Goal: Task Accomplishment & Management: Manage account settings

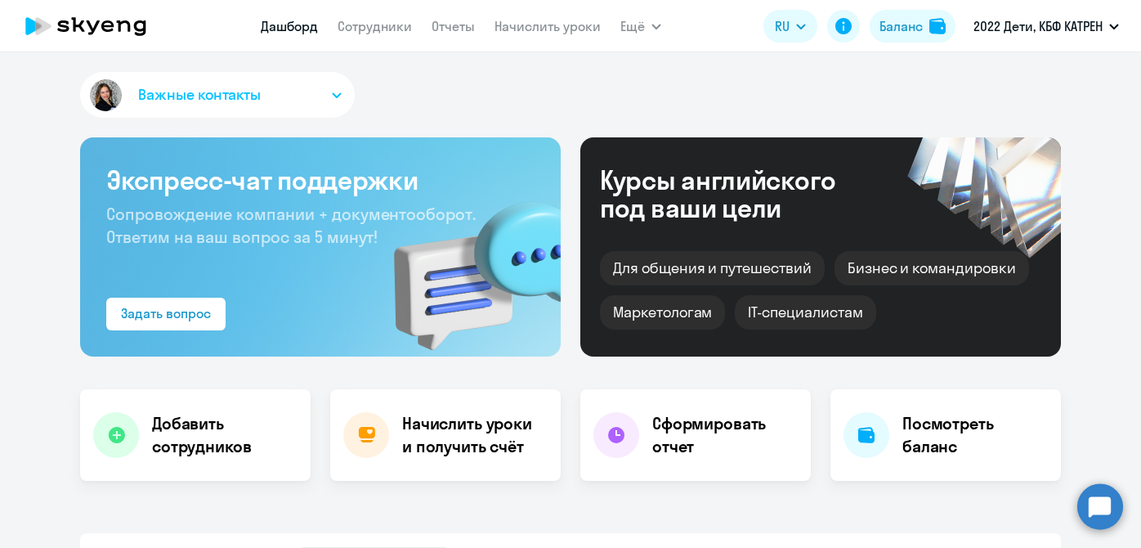
select select "30"
click at [369, 24] on link "Сотрудники" at bounding box center [375, 26] width 74 height 16
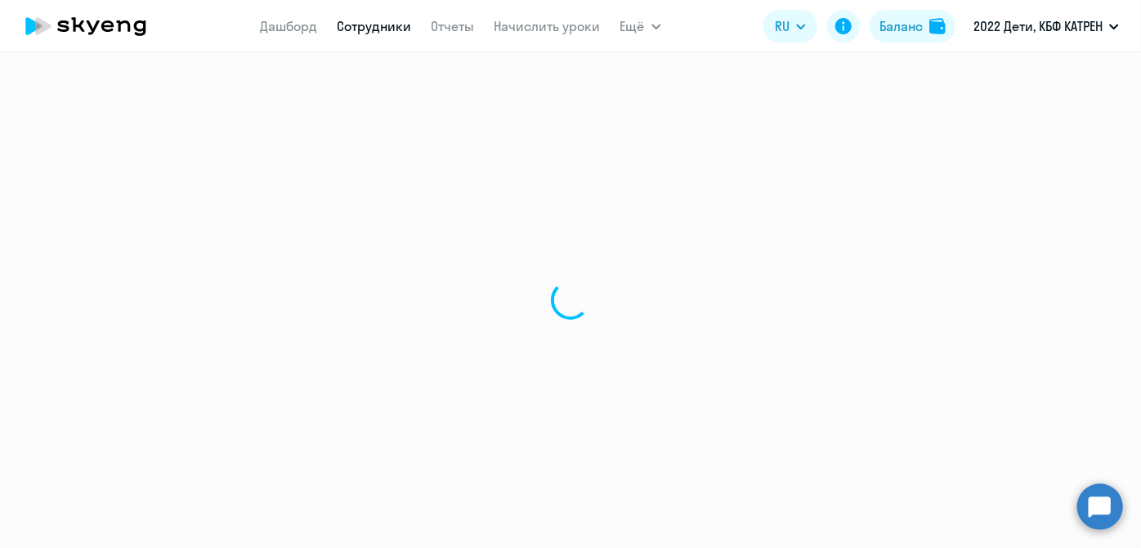
select select "30"
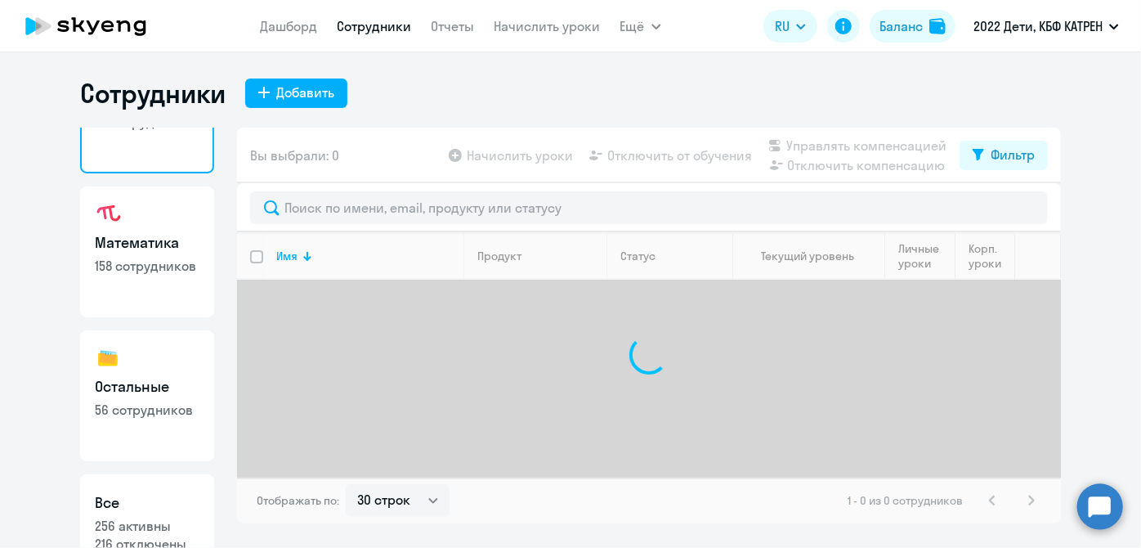
scroll to position [141, 0]
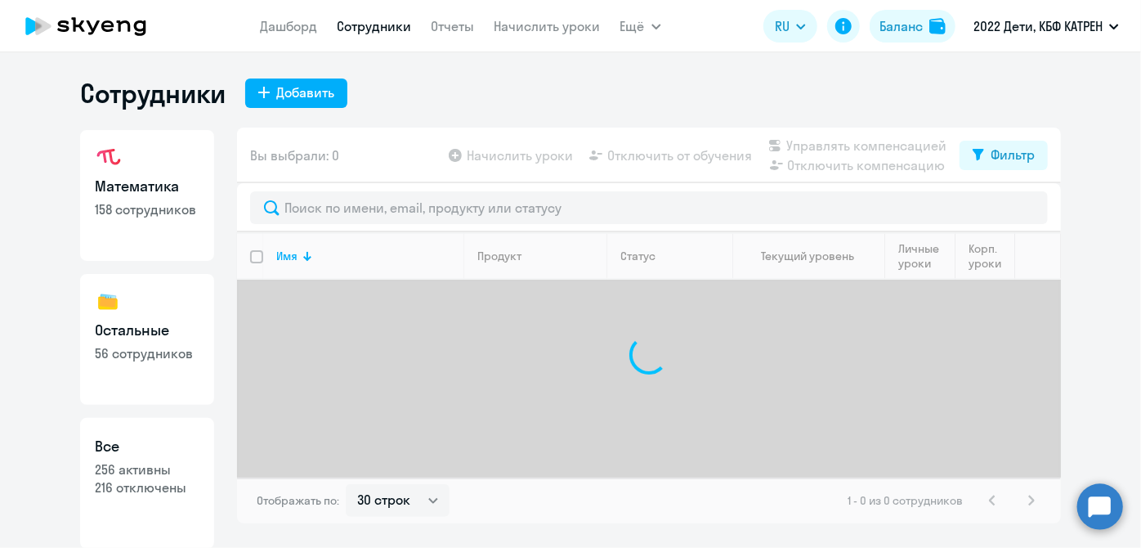
click at [177, 447] on h3 "Все" at bounding box center [147, 446] width 105 height 21
select select "30"
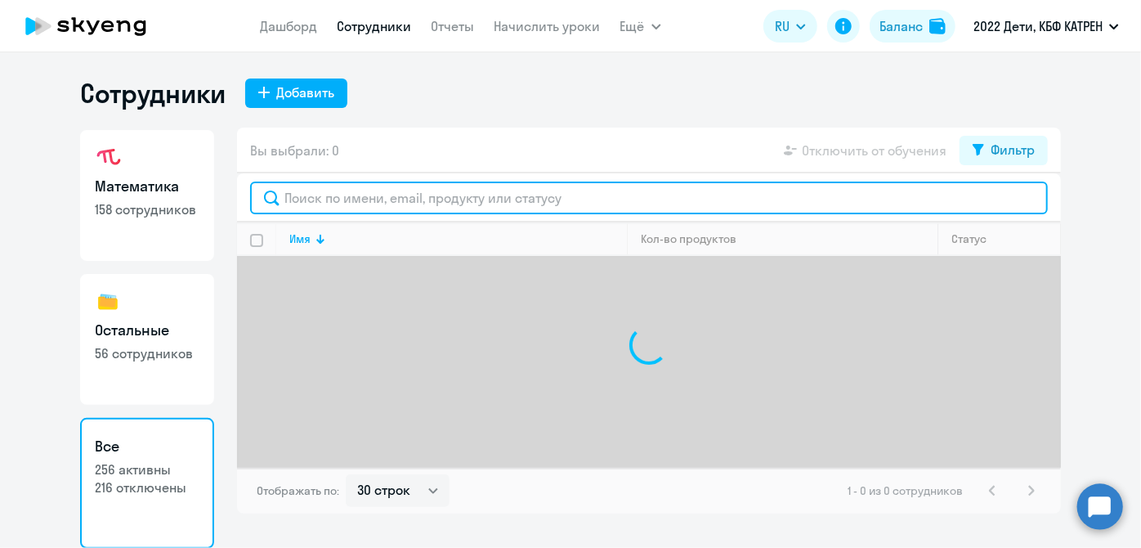
click at [363, 204] on input "text" at bounding box center [649, 197] width 798 height 33
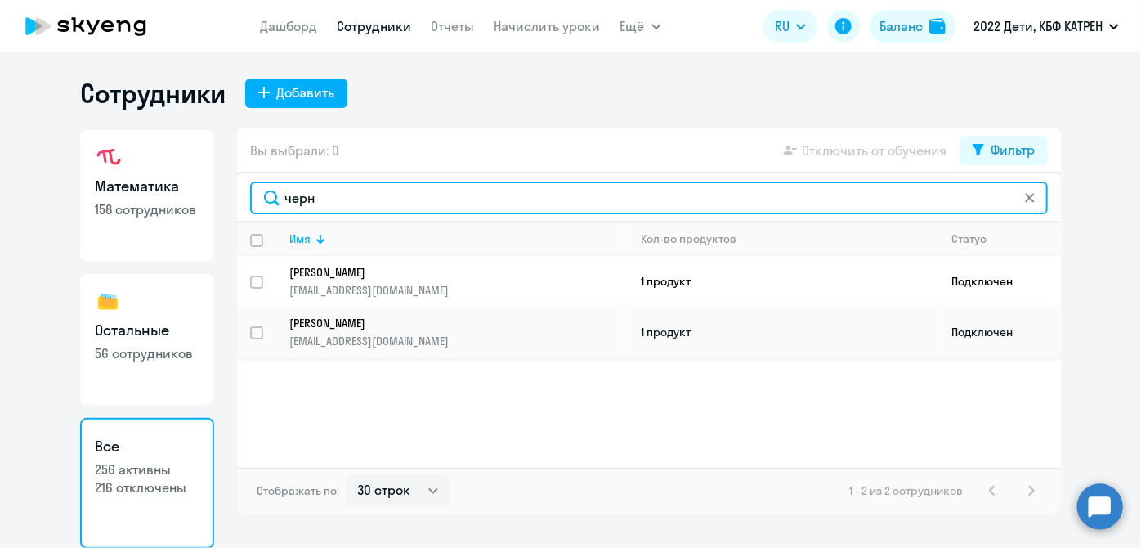
type input "черн"
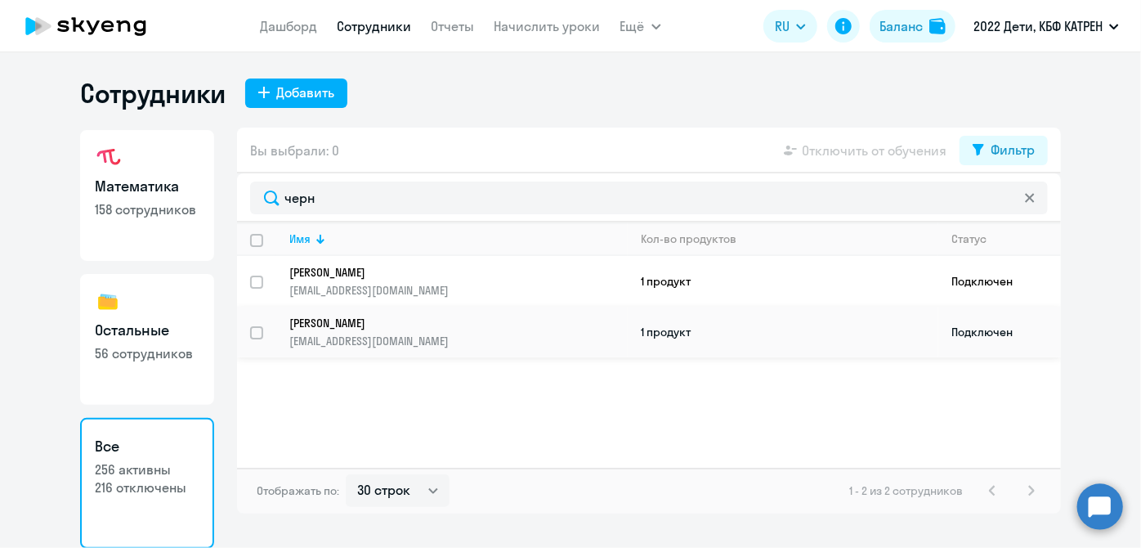
click at [255, 332] on input "select row 17483073" at bounding box center [266, 342] width 33 height 33
checkbox input "true"
click at [819, 149] on span "Отключить от обучения" at bounding box center [874, 151] width 145 height 20
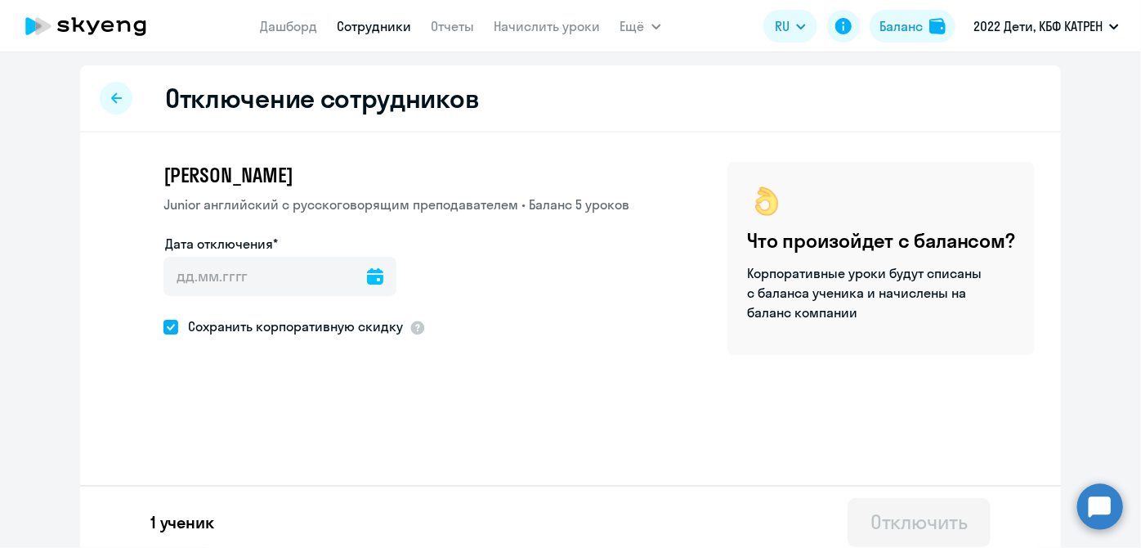
click at [163, 327] on span at bounding box center [170, 327] width 15 height 15
click at [163, 327] on input "Сохранить корпоративную скидку" at bounding box center [163, 326] width 1 height 1
checkbox input "false"
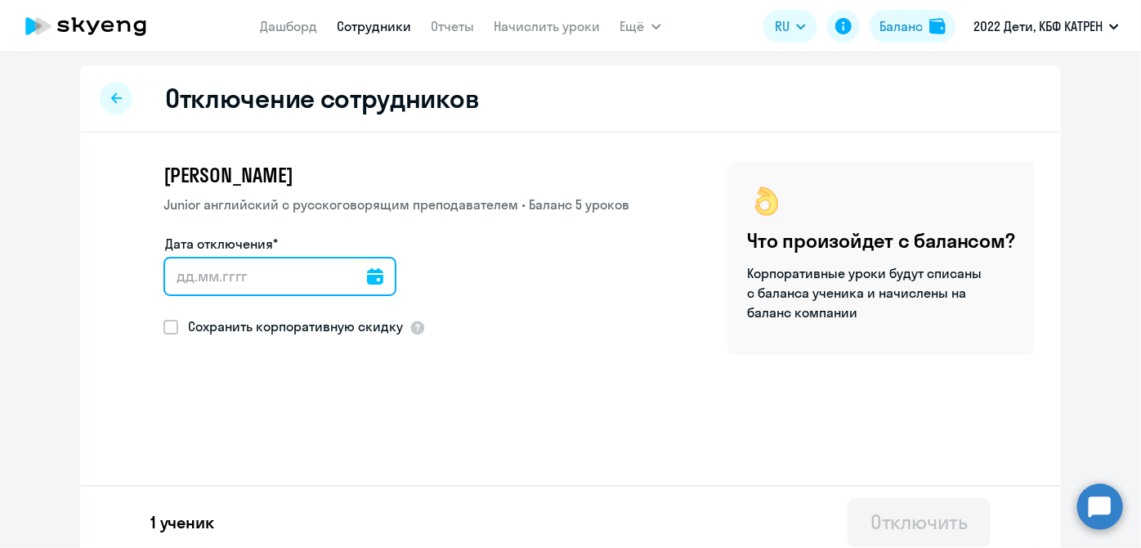
click at [372, 277] on input "Дата отключения*" at bounding box center [279, 276] width 233 height 39
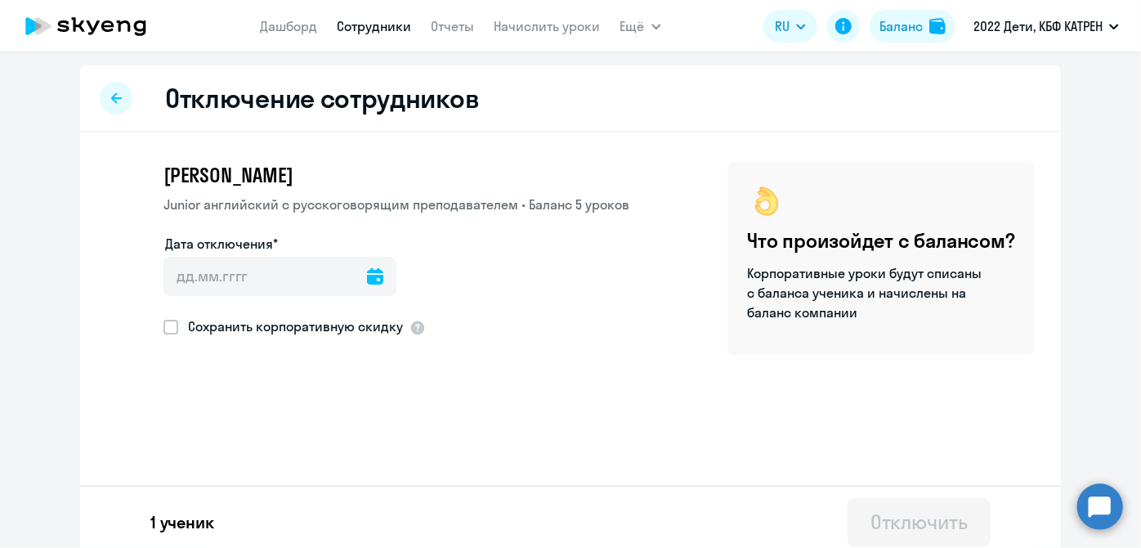
click at [367, 277] on icon at bounding box center [375, 276] width 16 height 16
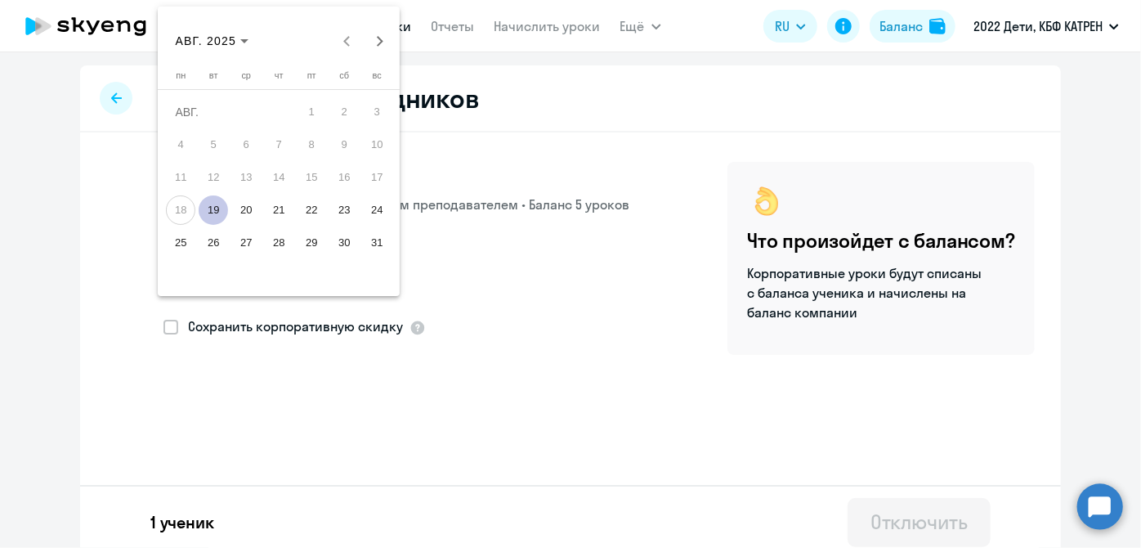
click at [209, 206] on span "19" at bounding box center [213, 209] width 29 height 29
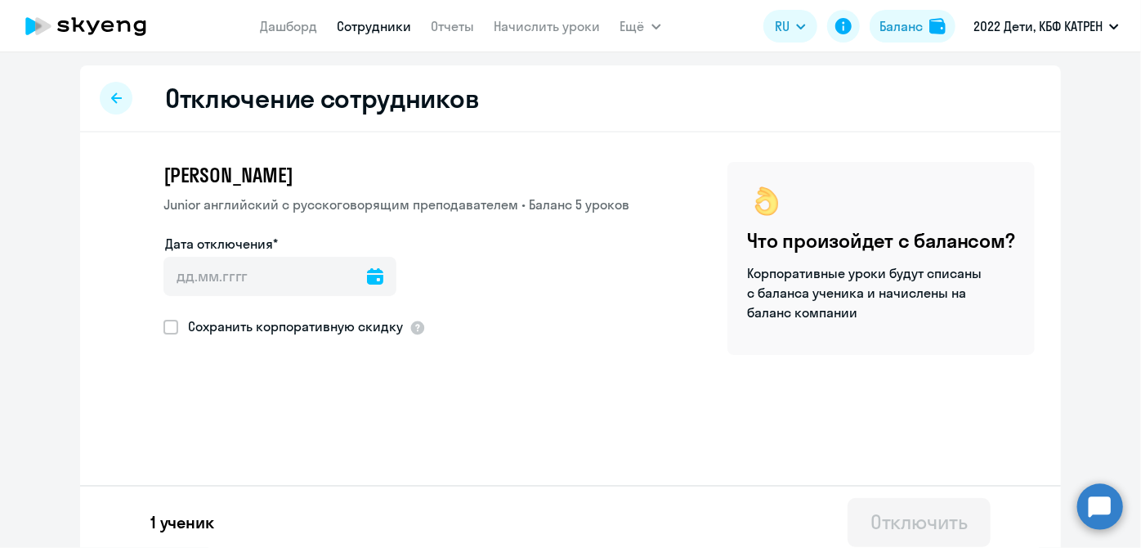
type input "[DATE]"
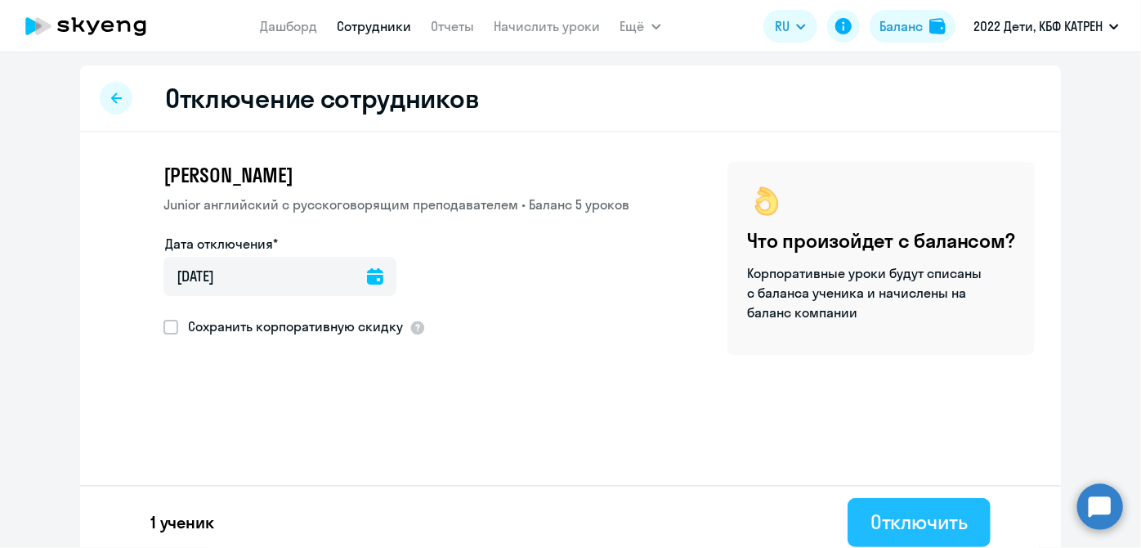
click at [871, 529] on div "Отключить" at bounding box center [919, 521] width 97 height 26
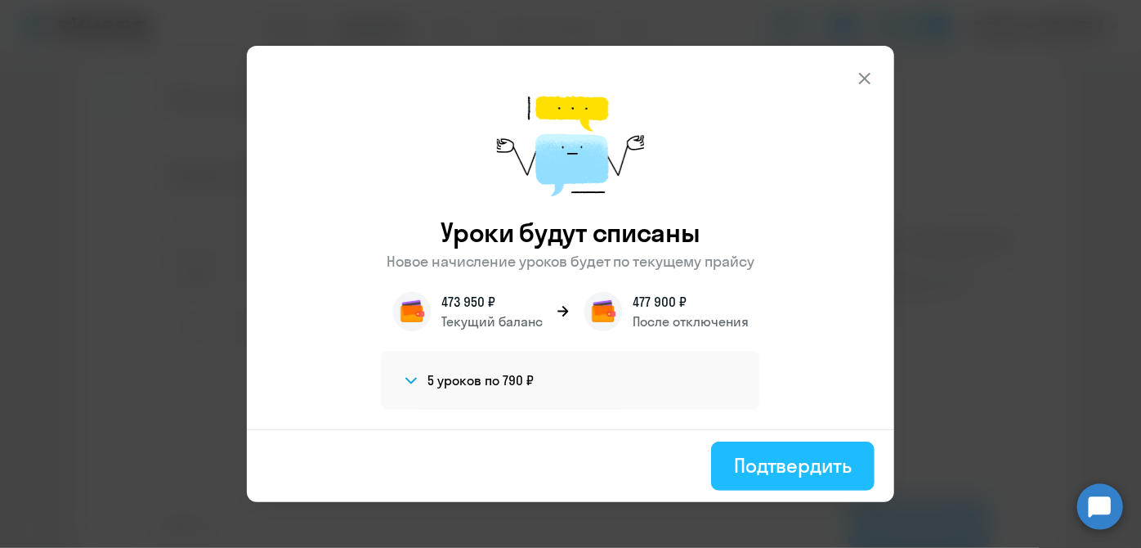
click at [819, 459] on div "Подтвердить" at bounding box center [793, 465] width 118 height 26
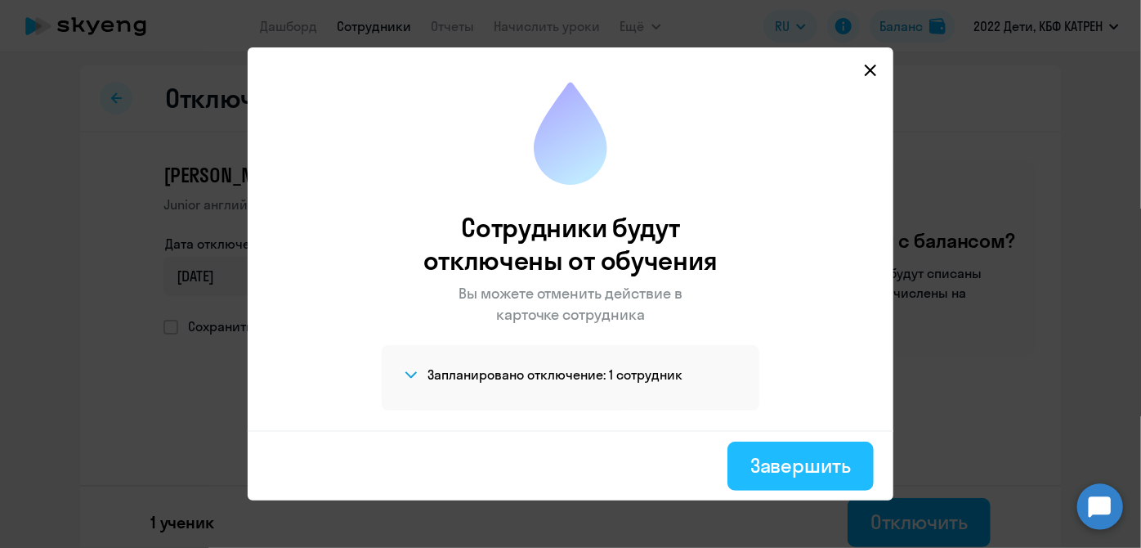
click at [799, 462] on div "Завершить" at bounding box center [800, 465] width 101 height 26
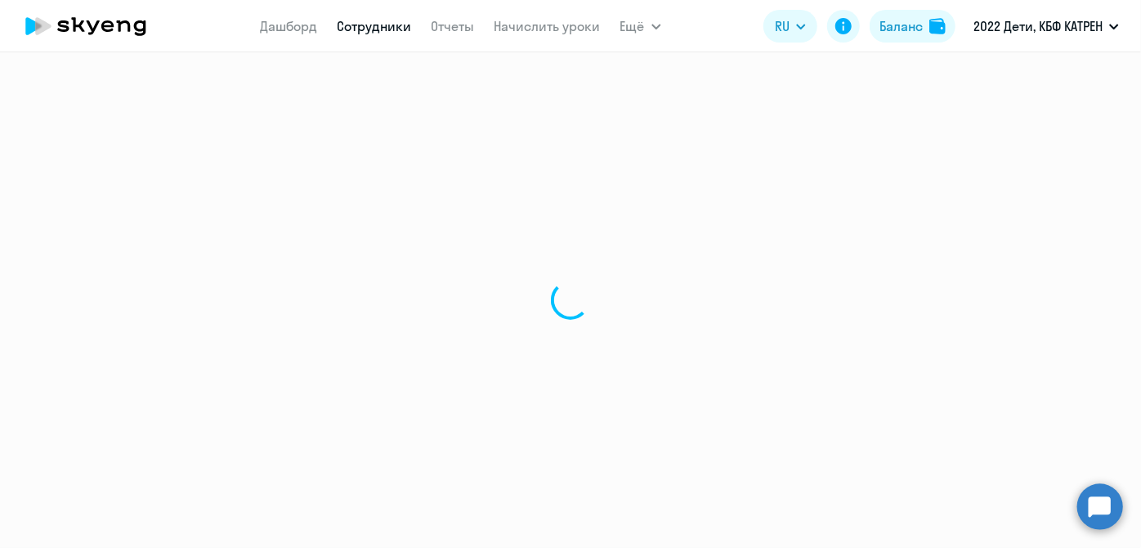
select select "30"
